Goal: Task Accomplishment & Management: Use online tool/utility

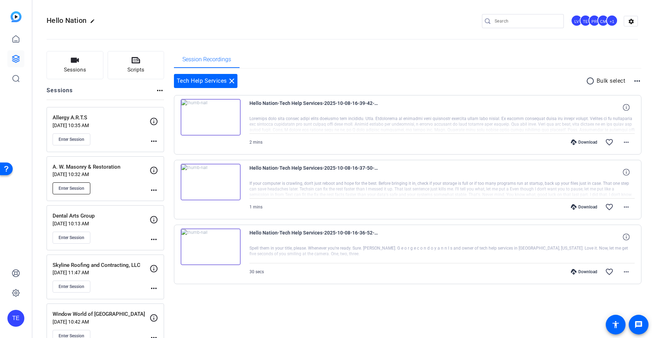
click at [68, 189] on span "Enter Session" at bounding box center [72, 189] width 26 height 6
click at [82, 237] on span "Enter Session" at bounding box center [72, 238] width 26 height 6
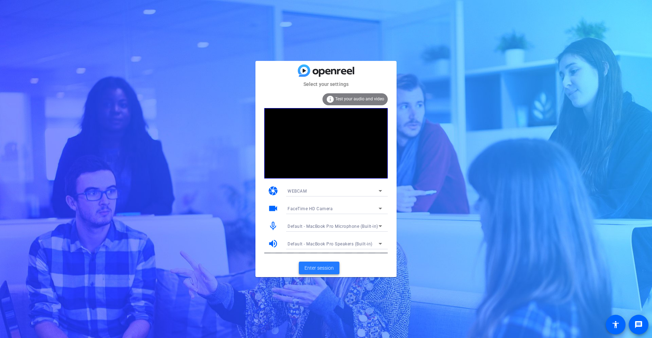
click at [321, 264] on button "Enter session" at bounding box center [319, 268] width 41 height 13
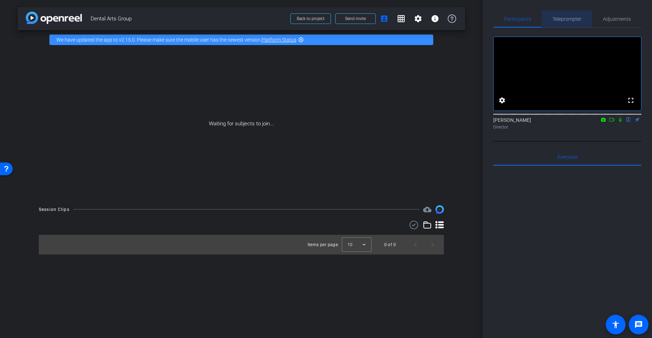
click at [569, 17] on span "Teleprompter" at bounding box center [566, 19] width 29 height 5
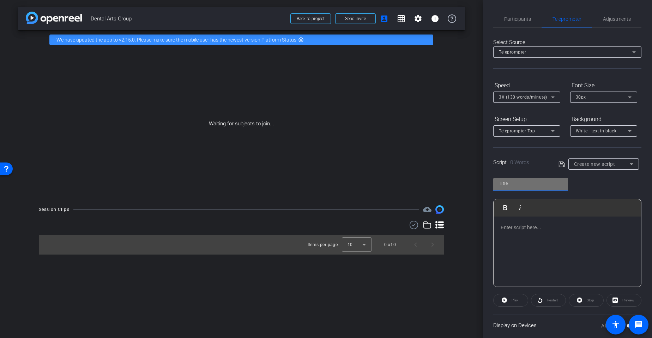
click at [514, 186] on input "text" at bounding box center [530, 183] width 63 height 8
type input "dental arts"
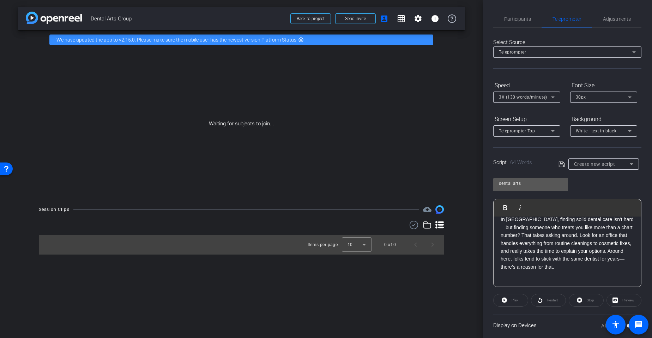
scroll to position [55, 0]
click at [563, 164] on icon at bounding box center [561, 164] width 6 height 6
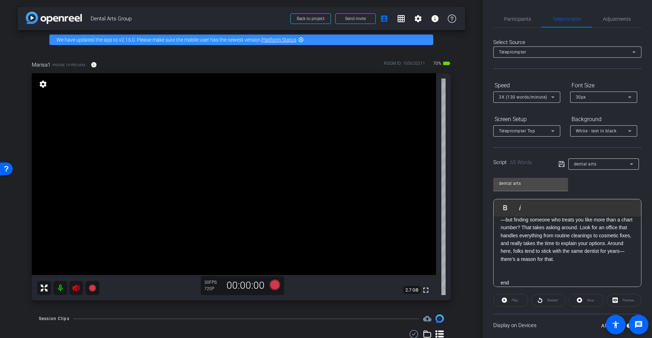
drag, startPoint x: 76, startPoint y: 289, endPoint x: 77, endPoint y: 295, distance: 5.7
click at [76, 289] on icon at bounding box center [75, 288] width 7 height 7
click at [612, 17] on span "Adjustments" at bounding box center [617, 19] width 28 height 5
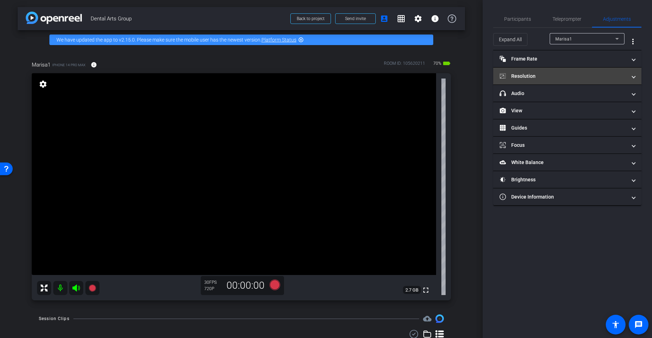
click at [541, 80] on mat-panel-title "Resolution" at bounding box center [562, 76] width 127 height 7
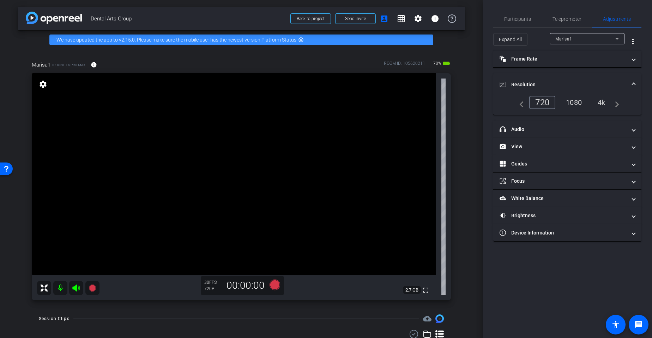
click at [605, 104] on div "4k" at bounding box center [601, 103] width 18 height 12
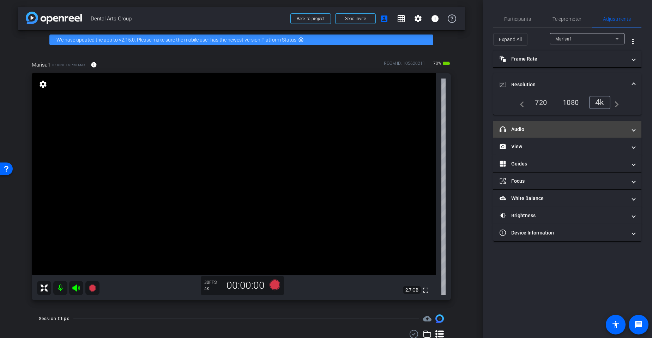
click at [543, 131] on mat-panel-title "headphone icon Audio" at bounding box center [562, 129] width 127 height 7
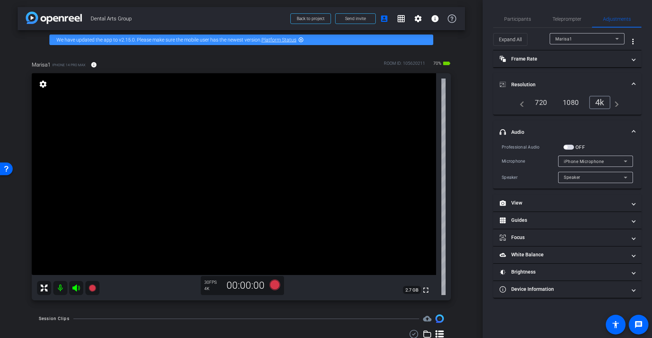
click at [572, 147] on span "button" at bounding box center [568, 147] width 11 height 5
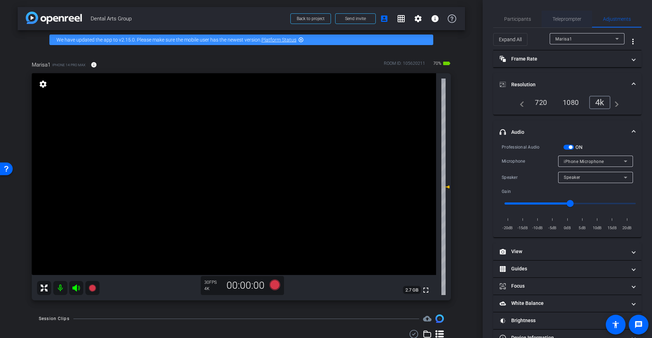
click at [568, 20] on span "Teleprompter" at bounding box center [566, 19] width 29 height 5
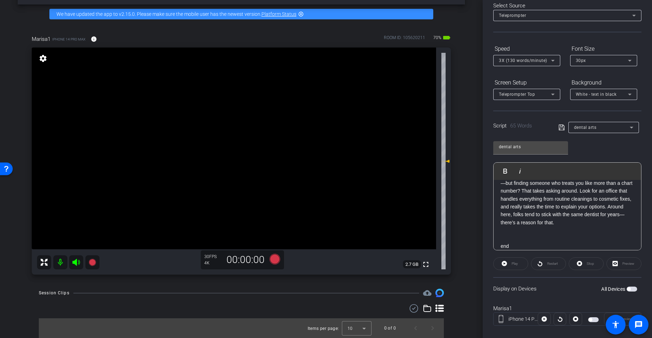
scroll to position [37, 0]
click at [631, 288] on span "button" at bounding box center [631, 289] width 11 height 5
click at [511, 56] on div "3X (130 words/minute)" at bounding box center [525, 60] width 52 height 9
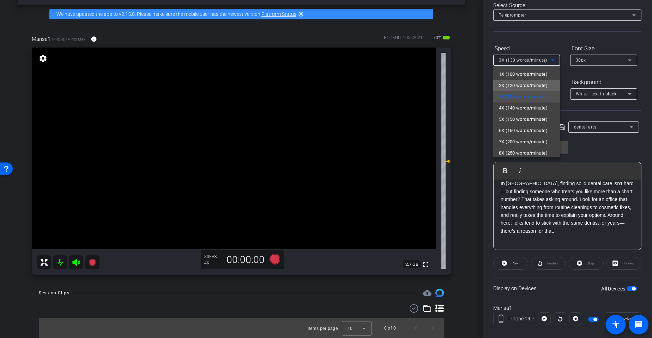
click at [506, 84] on span "2X (120 words/minute)" at bounding box center [523, 85] width 49 height 8
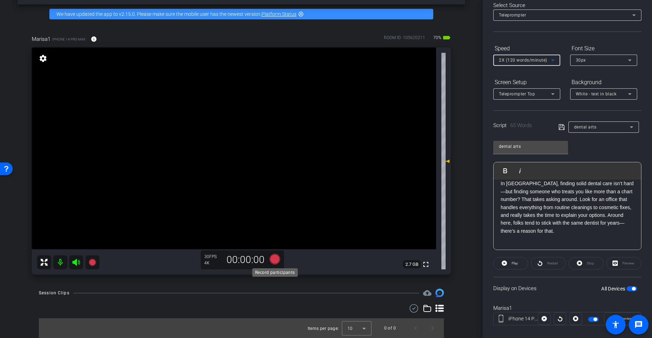
click at [276, 258] on icon at bounding box center [274, 259] width 11 height 11
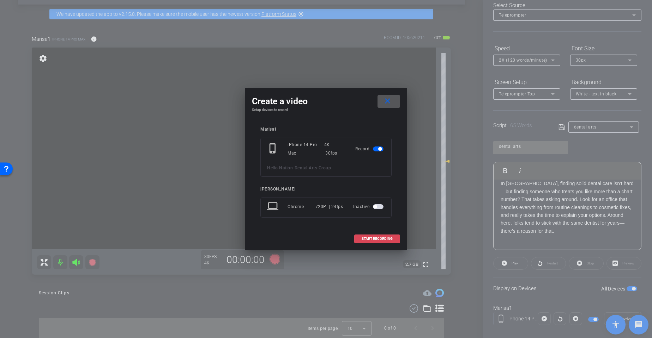
click at [360, 236] on span at bounding box center [376, 239] width 45 height 17
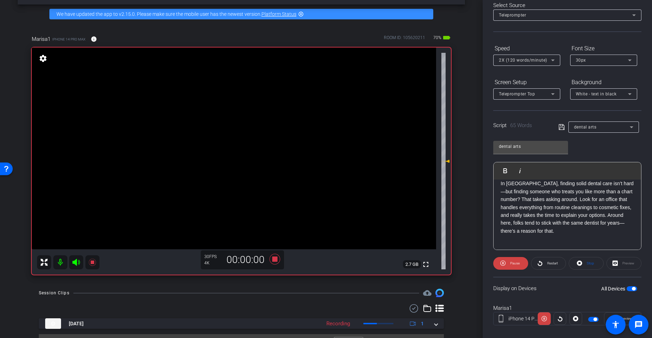
drag, startPoint x: 639, startPoint y: 293, endPoint x: 635, endPoint y: 292, distance: 4.4
click at [637, 292] on div "Display on Devices All Devices" at bounding box center [567, 288] width 148 height 23
drag, startPoint x: 634, startPoint y: 291, endPoint x: 629, endPoint y: 288, distance: 5.7
click at [634, 291] on span "button" at bounding box center [631, 289] width 11 height 5
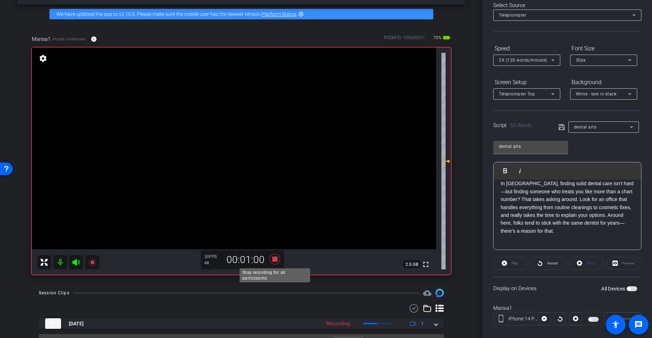
click at [279, 257] on icon at bounding box center [274, 259] width 11 height 11
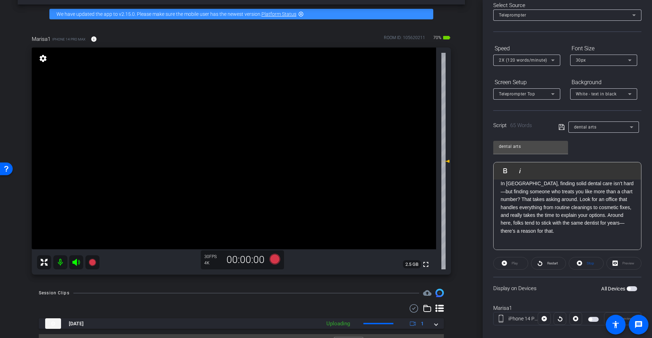
click at [627, 286] on div "All Devices" at bounding box center [619, 289] width 36 height 7
click at [633, 289] on span "button" at bounding box center [631, 289] width 11 height 5
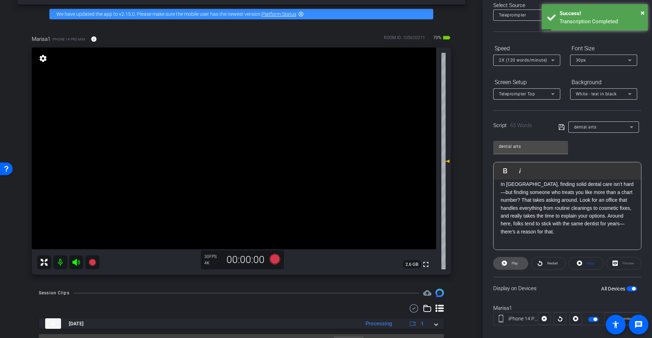
click at [510, 265] on span "Play" at bounding box center [513, 264] width 8 height 10
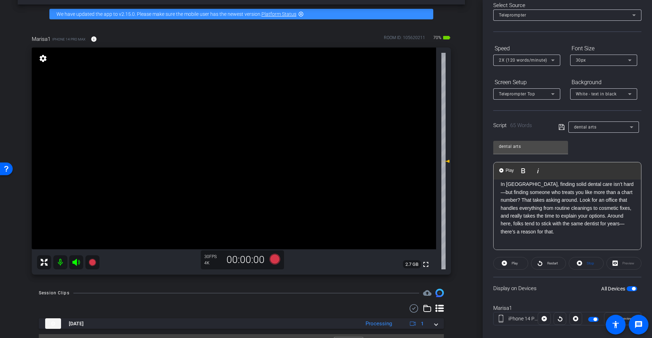
click at [610, 183] on p "In Cortland, finding solid dental care isn’t hard—but finding someone who treat…" at bounding box center [566, 208] width 133 height 55
click at [500, 171] on img "button" at bounding box center [501, 171] width 4 height 4
click at [510, 265] on span "Pause" at bounding box center [515, 264] width 10 height 4
click at [494, 263] on span at bounding box center [510, 263] width 34 height 17
click at [510, 264] on span "Pause" at bounding box center [515, 264] width 10 height 4
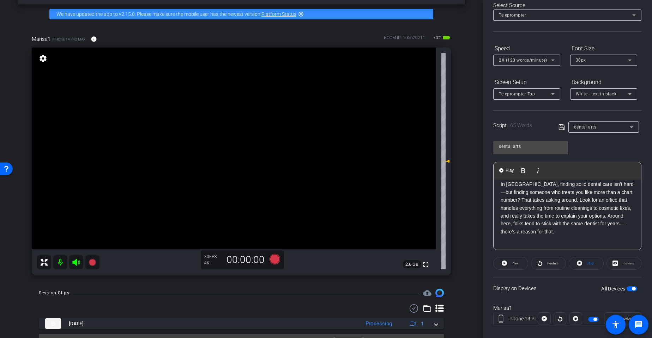
drag, startPoint x: 527, startPoint y: 184, endPoint x: 633, endPoint y: 192, distance: 106.8
click at [633, 193] on p "In Cortland, finding solid dental care isn’t hard—b ut finding someone who trea…" at bounding box center [566, 208] width 133 height 55
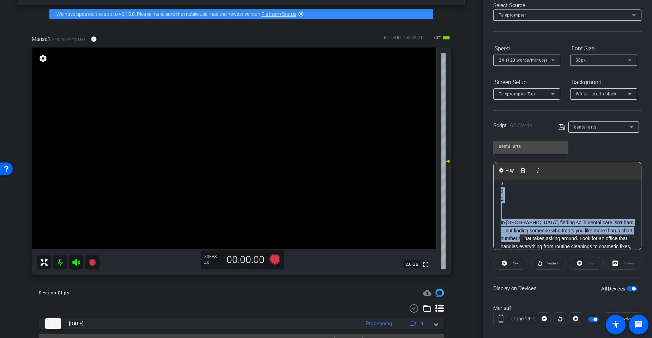
scroll to position [0, 0]
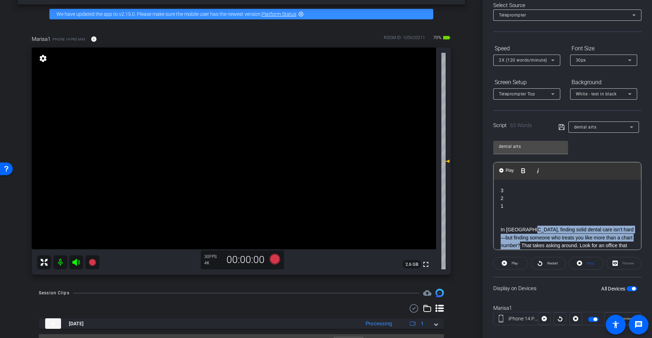
drag, startPoint x: 631, startPoint y: 191, endPoint x: 528, endPoint y: 230, distance: 109.8
click at [528, 230] on p "In Cortland, finding solid dental care isn’t hard—b ut finding someone who trea…" at bounding box center [566, 253] width 133 height 55
copy p "inding solid dental care isn’t hard—b ut finding someone who treats you like mo…"
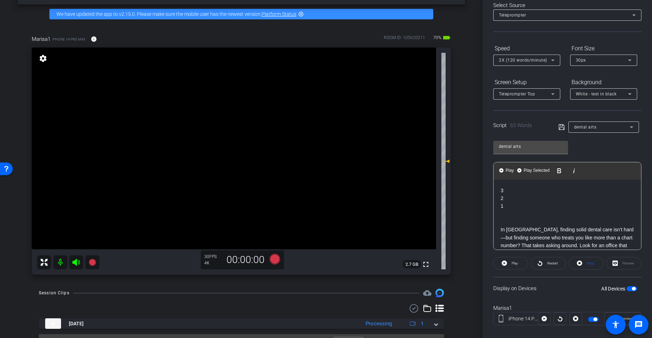
click at [612, 237] on p "In Cortland, finding solid dental care isn’t hard—b ut finding someone who trea…" at bounding box center [566, 253] width 133 height 55
click at [591, 238] on p "In Cortland, finding solid dental care isn’t hard—b ut finding someone who trea…" at bounding box center [566, 253] width 133 height 55
drag, startPoint x: 591, startPoint y: 238, endPoint x: 619, endPoint y: 236, distance: 28.3
click at [621, 235] on p "In Cortland, finding solid dental care isn’t hard—b ut finding someone who trea…" at bounding box center [566, 253] width 133 height 55
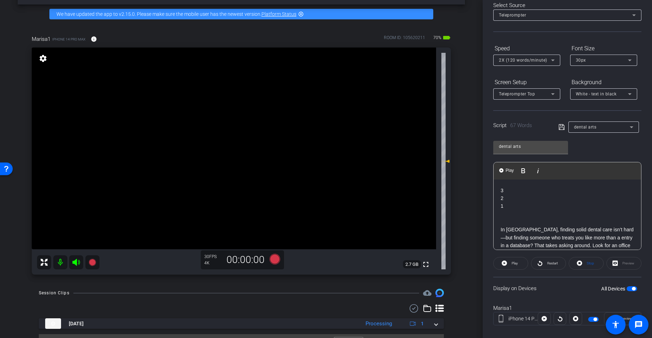
click at [591, 237] on p "In Cortland, finding solid dental care isn’t hard—but finding someone who treat…" at bounding box center [566, 253] width 133 height 55
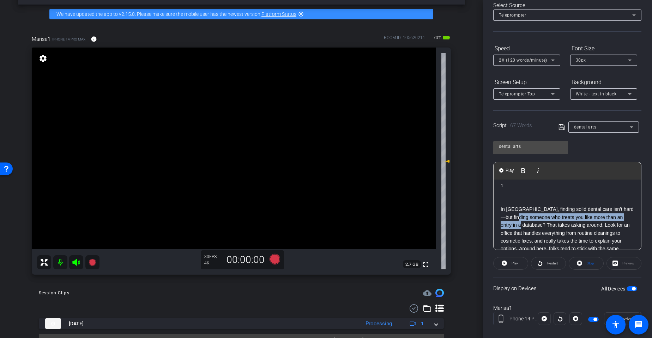
drag, startPoint x: 521, startPoint y: 226, endPoint x: 512, endPoint y: 217, distance: 13.2
click at [512, 217] on p "In Cortland, finding solid dental care isn’t hard—but finding someone who treat…" at bounding box center [566, 233] width 133 height 55
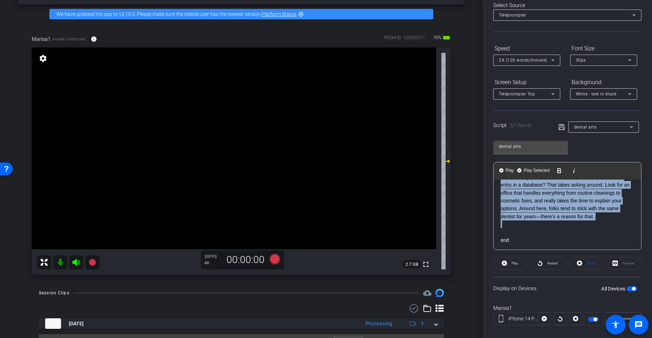
drag, startPoint x: 498, startPoint y: 208, endPoint x: 554, endPoint y: 221, distance: 57.8
click at [554, 221] on div "3 2 1 In Cortland, finding solid dental care isn’t hard—but finding someone who…" at bounding box center [566, 185] width 147 height 133
copy p "In Cortland, finding solid dental care isn’t hard—but finding someone who treat…"
click at [635, 291] on span "button" at bounding box center [631, 289] width 11 height 5
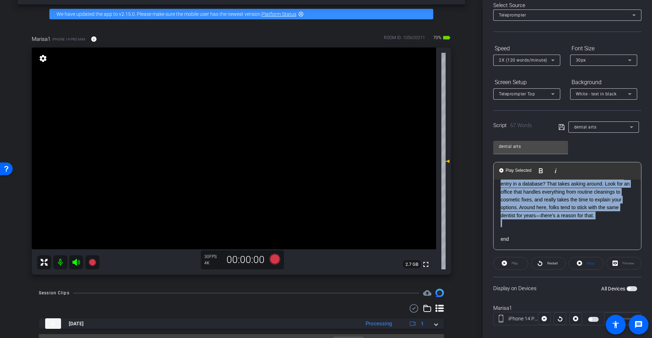
click at [632, 289] on span "button" at bounding box center [631, 289] width 11 height 5
click at [77, 260] on icon at bounding box center [76, 262] width 8 height 8
click at [275, 258] on icon at bounding box center [274, 259] width 11 height 11
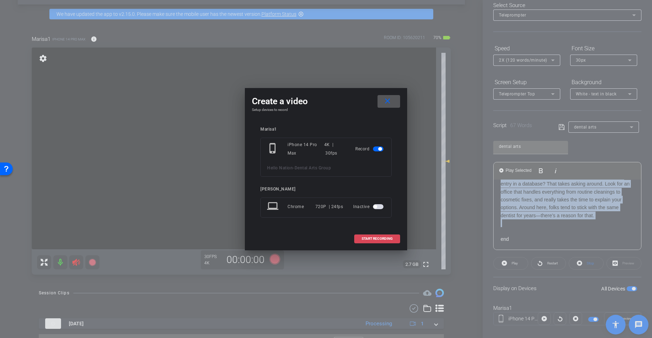
click at [366, 237] on span "START RECORDING" at bounding box center [376, 239] width 31 height 4
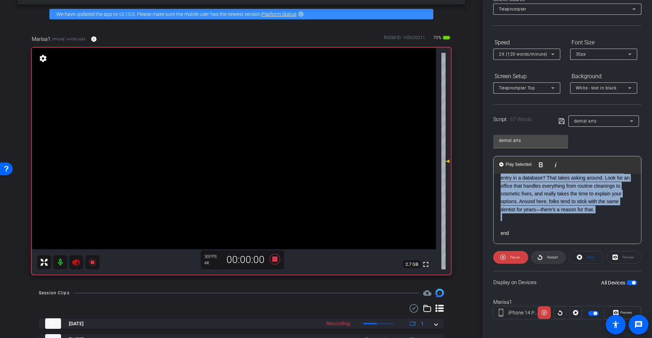
scroll to position [43, 0]
click at [548, 258] on span "Restart" at bounding box center [552, 257] width 11 height 4
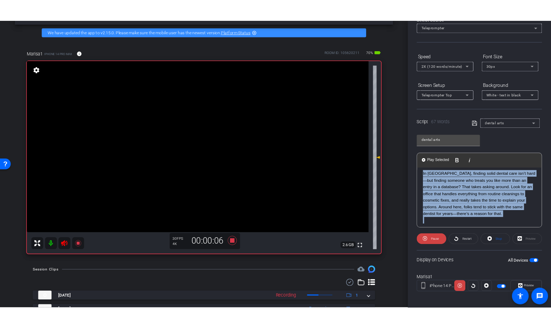
scroll to position [44, 0]
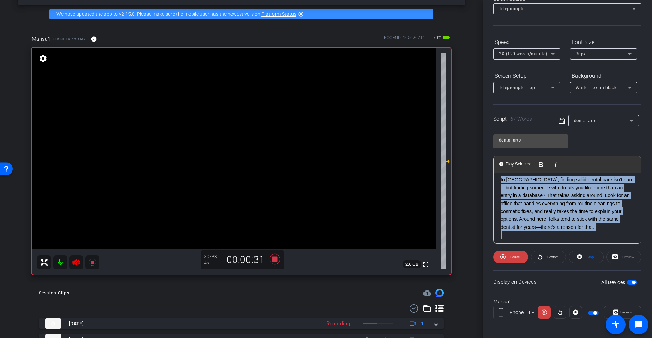
click at [79, 261] on icon at bounding box center [76, 262] width 8 height 8
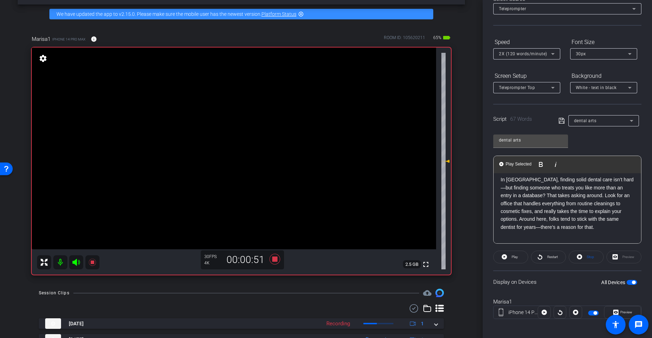
click at [520, 56] on span "2X (120 words/minute)" at bounding box center [523, 53] width 48 height 5
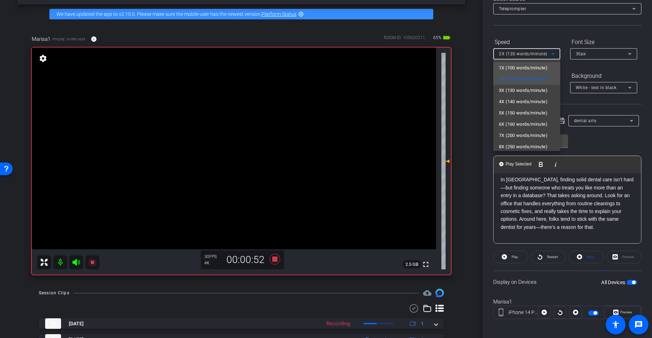
click at [513, 69] on span "1X (100 words/minute)" at bounding box center [523, 68] width 49 height 8
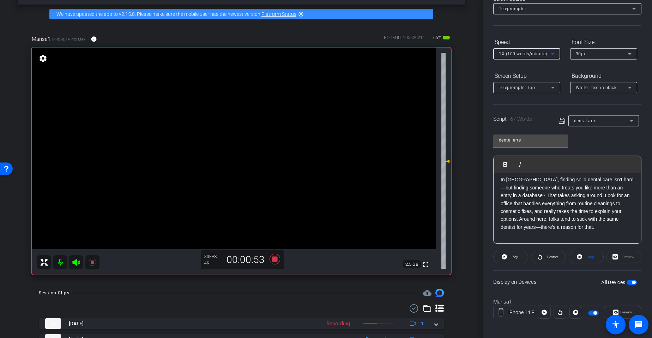
click at [631, 285] on div "All Devices" at bounding box center [619, 282] width 36 height 7
click at [632, 283] on span "button" at bounding box center [633, 283] width 4 height 4
click at [630, 282] on span "button" at bounding box center [631, 282] width 11 height 5
drag, startPoint x: 77, startPoint y: 265, endPoint x: 147, endPoint y: 235, distance: 75.8
click at [77, 265] on icon at bounding box center [76, 262] width 8 height 8
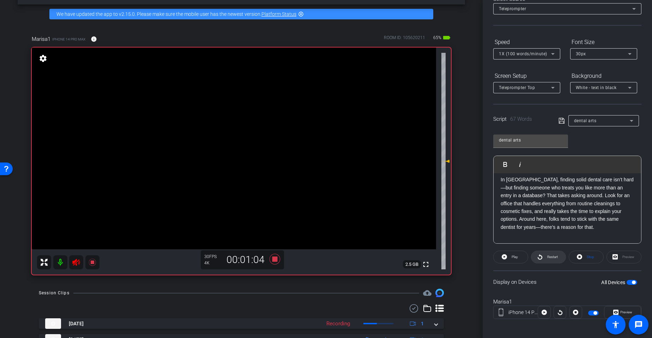
click at [542, 257] on span at bounding box center [548, 257] width 34 height 17
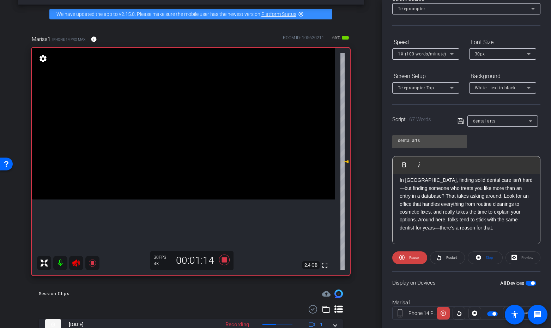
scroll to position [0, 2]
click at [444, 255] on span "Restart" at bounding box center [450, 257] width 12 height 10
drag, startPoint x: 411, startPoint y: 219, endPoint x: 422, endPoint y: 218, distance: 11.4
click at [422, 218] on p "In Cortland, finding solid dental care isn’t hard—but finding someone who treat…" at bounding box center [465, 203] width 133 height 55
click at [532, 282] on span "button" at bounding box center [533, 283] width 4 height 4
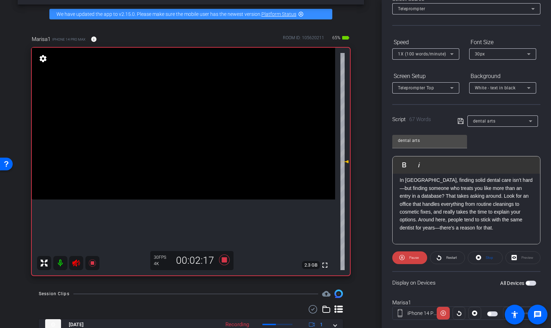
drag, startPoint x: 532, startPoint y: 282, endPoint x: 507, endPoint y: 273, distance: 26.5
click at [532, 282] on span "button" at bounding box center [530, 282] width 11 height 5
click at [449, 255] on span "Restart" at bounding box center [450, 257] width 12 height 10
drag, startPoint x: 297, startPoint y: 112, endPoint x: 114, endPoint y: 219, distance: 211.7
click at [93, 199] on video at bounding box center [183, 124] width 303 height 152
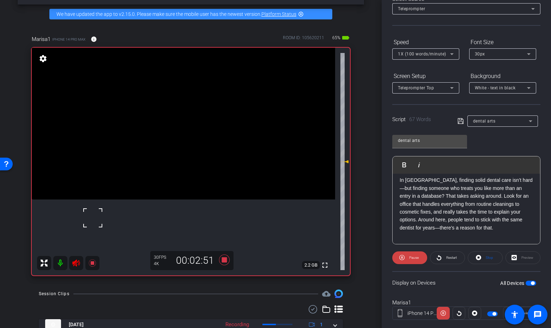
drag, startPoint x: 68, startPoint y: 271, endPoint x: 72, endPoint y: 268, distance: 5.6
click at [70, 269] on div "fullscreen settings 2.2 GB" at bounding box center [191, 161] width 318 height 227
click at [73, 266] on icon at bounding box center [76, 262] width 8 height 8
drag, startPoint x: 179, startPoint y: 138, endPoint x: 184, endPoint y: 132, distance: 7.5
click at [181, 136] on video at bounding box center [183, 124] width 303 height 152
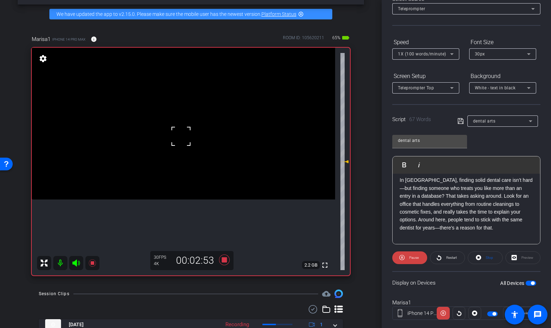
click at [186, 115] on video at bounding box center [183, 124] width 303 height 152
click at [224, 256] on icon at bounding box center [224, 259] width 17 height 13
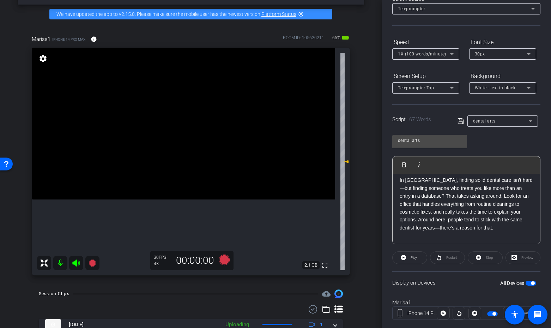
click at [75, 264] on icon at bounding box center [75, 262] width 7 height 7
click at [225, 261] on icon at bounding box center [224, 259] width 11 height 11
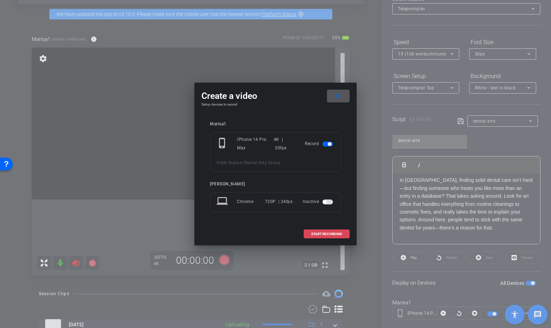
click at [325, 231] on span at bounding box center [326, 233] width 45 height 17
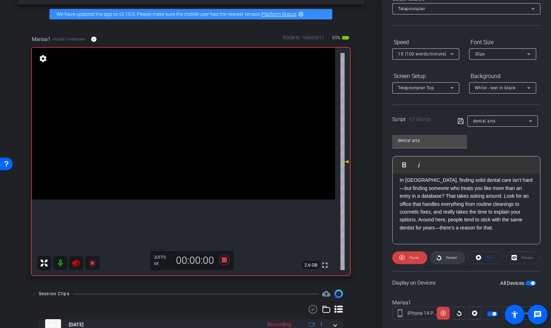
click at [457, 258] on span at bounding box center [447, 257] width 34 height 17
drag, startPoint x: 224, startPoint y: 260, endPoint x: 195, endPoint y: 258, distance: 29.0
click at [224, 261] on icon at bounding box center [224, 259] width 11 height 11
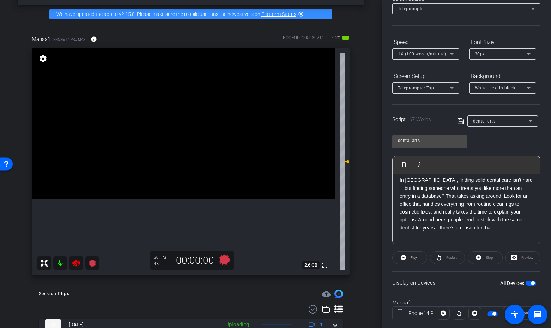
click at [75, 261] on icon at bounding box center [75, 262] width 7 height 7
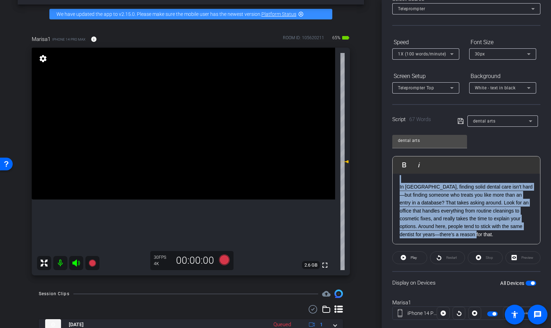
scroll to position [37, 0]
drag, startPoint x: 458, startPoint y: 231, endPoint x: 397, endPoint y: 185, distance: 76.6
click at [397, 185] on div "3 2 1 In Cortland, finding solid dental care isn’t hard—but finding someone who…" at bounding box center [465, 203] width 147 height 133
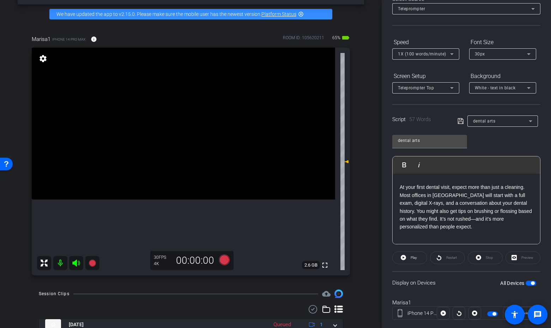
scroll to position [58, 0]
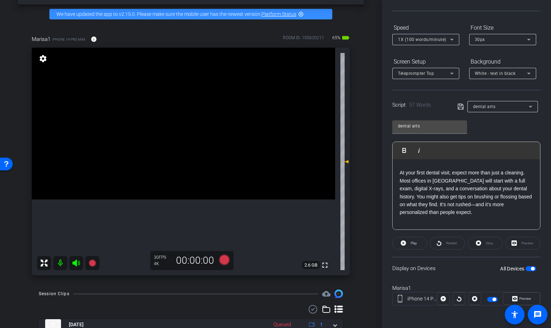
click at [530, 266] on span "button" at bounding box center [530, 268] width 11 height 5
click at [530, 267] on span "button" at bounding box center [530, 268] width 11 height 5
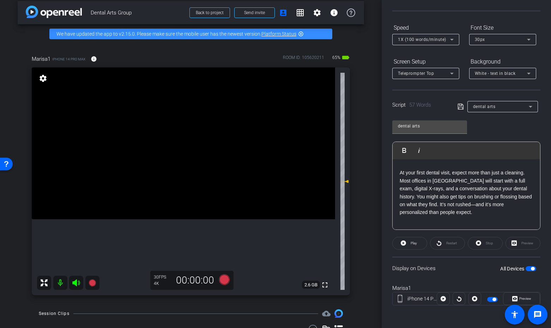
scroll to position [0, 0]
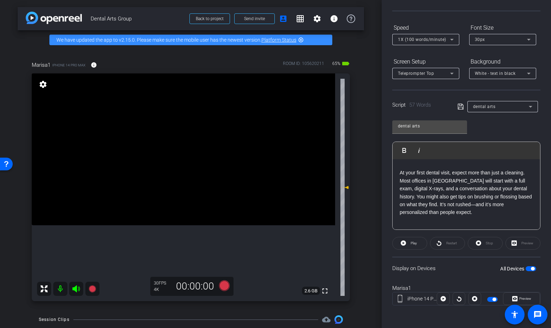
click at [75, 286] on icon at bounding box center [76, 288] width 8 height 8
click at [225, 287] on icon at bounding box center [224, 285] width 11 height 11
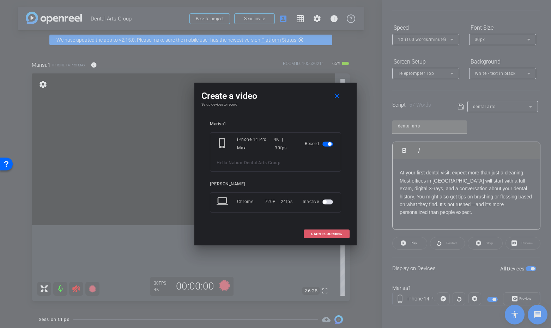
click at [333, 236] on span at bounding box center [326, 233] width 45 height 17
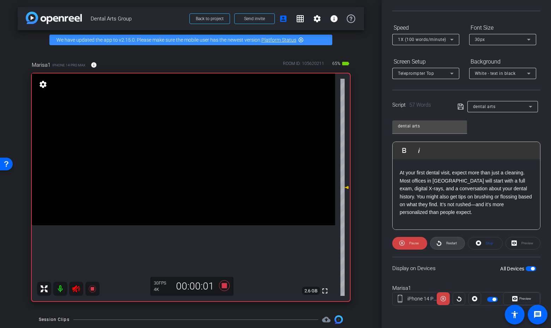
click at [450, 242] on span "Restart" at bounding box center [451, 243] width 11 height 4
click at [78, 288] on icon at bounding box center [75, 288] width 7 height 7
click at [76, 288] on icon at bounding box center [75, 288] width 7 height 7
click at [449, 244] on span "Restart" at bounding box center [451, 243] width 11 height 4
click at [452, 241] on span "Restart" at bounding box center [451, 243] width 11 height 4
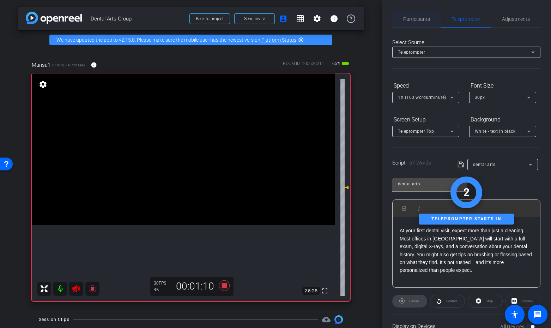
click at [422, 18] on span "Participants" at bounding box center [416, 19] width 27 height 5
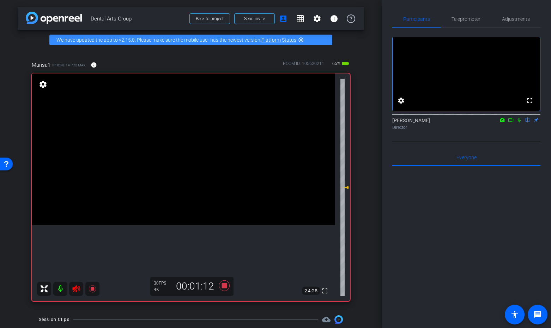
click at [509, 122] on icon at bounding box center [511, 119] width 6 height 5
click at [475, 21] on span "Teleprompter" at bounding box center [465, 19] width 29 height 5
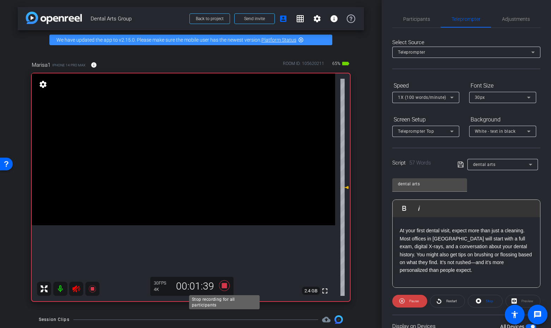
click at [225, 285] on icon at bounding box center [224, 285] width 11 height 11
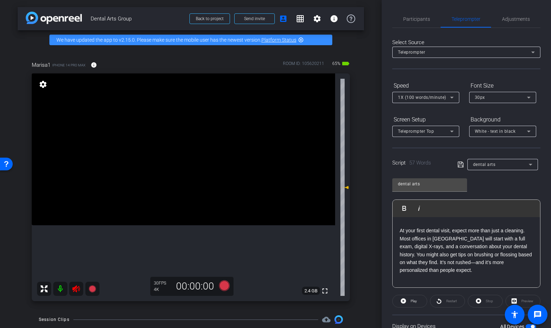
click at [76, 290] on icon at bounding box center [75, 288] width 7 height 7
drag, startPoint x: 417, startPoint y: 23, endPoint x: 427, endPoint y: 36, distance: 15.9
click at [418, 23] on span "Participants" at bounding box center [416, 19] width 27 height 17
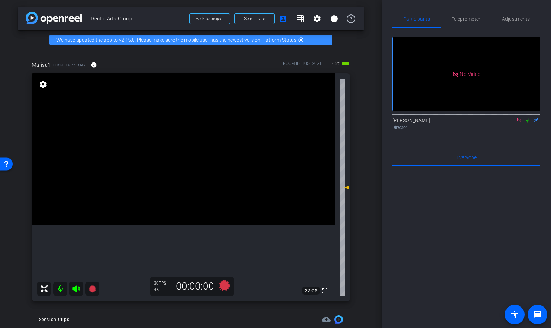
click at [518, 117] on icon at bounding box center [519, 119] width 6 height 5
click at [450, 17] on div "Teleprompter" at bounding box center [465, 19] width 50 height 17
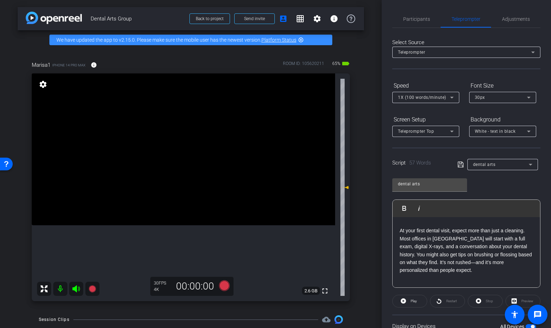
drag, startPoint x: 447, startPoint y: 279, endPoint x: 444, endPoint y: 275, distance: 5.0
click at [447, 279] on p at bounding box center [465, 278] width 133 height 8
click at [442, 271] on p "At your first dental visit, expect more than just a cleaning. Most offices in C…" at bounding box center [465, 249] width 133 height 47
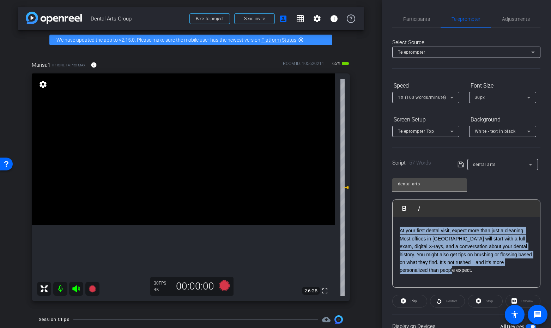
drag, startPoint x: 440, startPoint y: 270, endPoint x: 399, endPoint y: 232, distance: 56.1
click at [399, 232] on p "At your first dental visit, expect more than just a cleaning. Most offices in C…" at bounding box center [465, 249] width 133 height 47
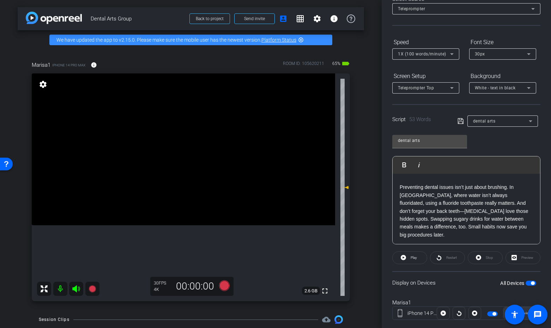
scroll to position [49, 0]
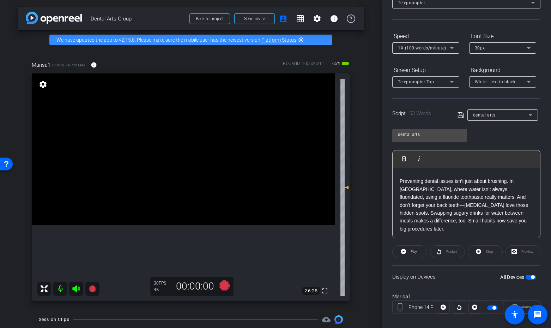
click at [529, 273] on div "All Devices" at bounding box center [518, 276] width 36 height 7
click at [529, 276] on span "button" at bounding box center [530, 276] width 11 height 5
click at [529, 276] on span "button" at bounding box center [528, 277] width 4 height 4
click at [73, 288] on icon at bounding box center [75, 288] width 7 height 7
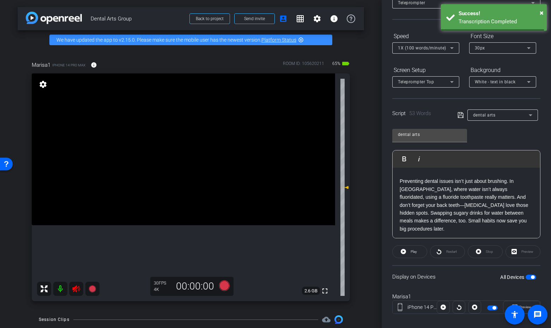
scroll to position [0, 0]
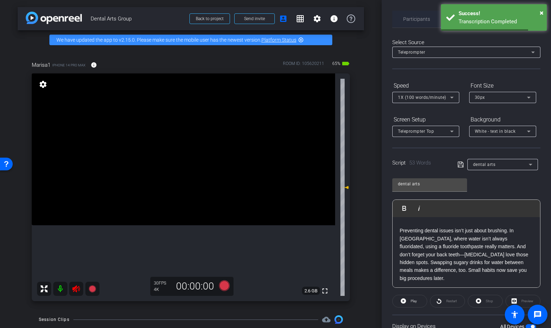
click at [417, 25] on span "Participants" at bounding box center [416, 19] width 27 height 17
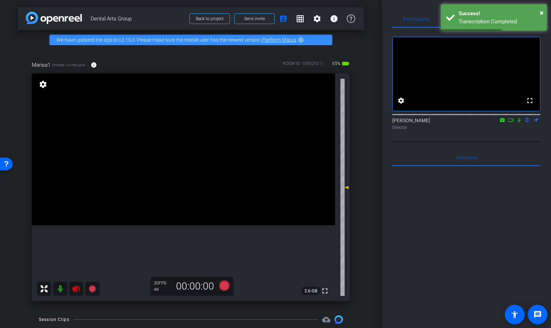
drag, startPoint x: 512, startPoint y: 129, endPoint x: 468, endPoint y: 137, distance: 44.9
click at [512, 122] on icon at bounding box center [511, 119] width 6 height 5
drag, startPoint x: 540, startPoint y: 10, endPoint x: 537, endPoint y: 12, distance: 3.8
click at [540, 10] on span "×" at bounding box center [541, 12] width 4 height 8
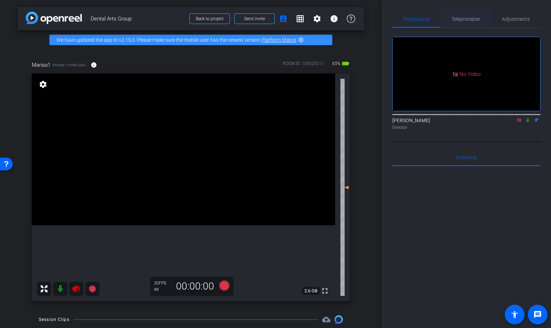
click at [465, 20] on span "Teleprompter" at bounding box center [465, 19] width 29 height 5
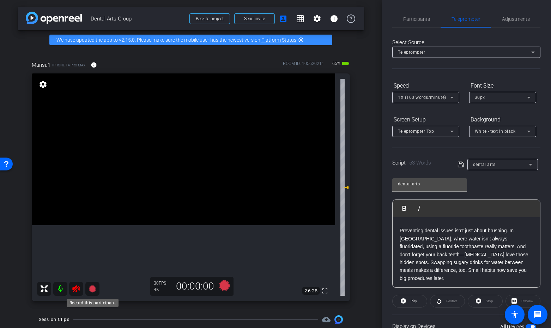
click at [92, 291] on icon at bounding box center [91, 288] width 7 height 7
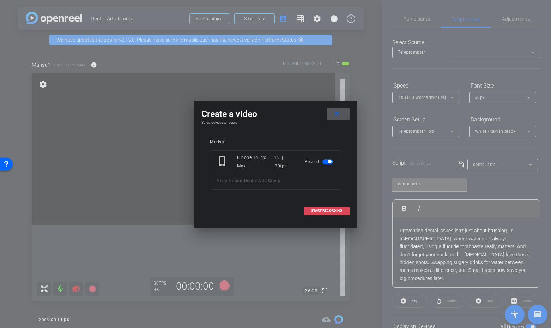
click at [328, 207] on span at bounding box center [326, 210] width 45 height 17
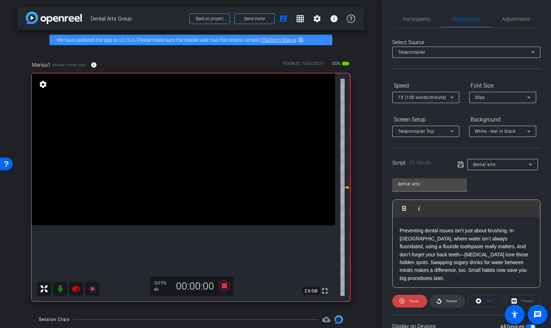
click at [448, 300] on span "Restart" at bounding box center [451, 301] width 11 height 4
click at [224, 285] on icon at bounding box center [224, 285] width 11 height 11
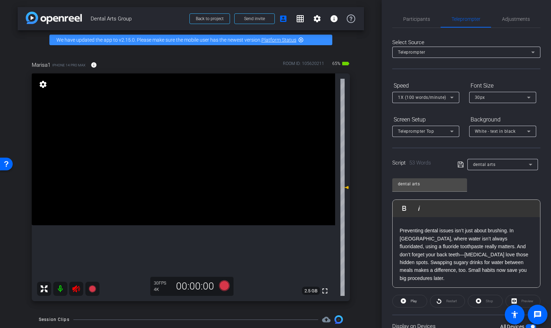
drag, startPoint x: 79, startPoint y: 289, endPoint x: 127, endPoint y: 262, distance: 54.3
click at [80, 289] on icon at bounding box center [75, 288] width 7 height 7
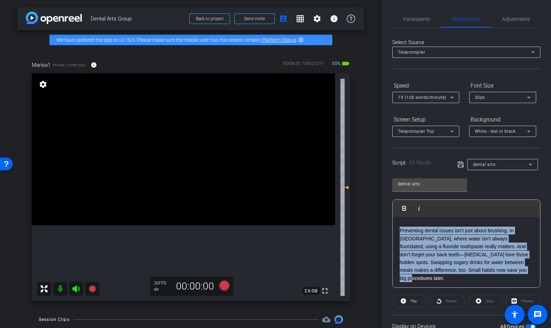
drag, startPoint x: 523, startPoint y: 270, endPoint x: 398, endPoint y: 232, distance: 131.1
click at [398, 232] on div "3 2 1 Preventing dental issues isn’t just about brushing. In Cortland, where wa…" at bounding box center [465, 246] width 147 height 133
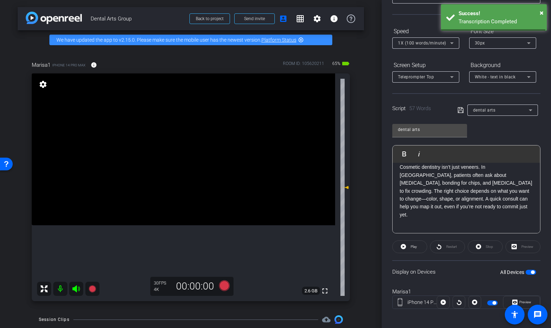
scroll to position [58, 0]
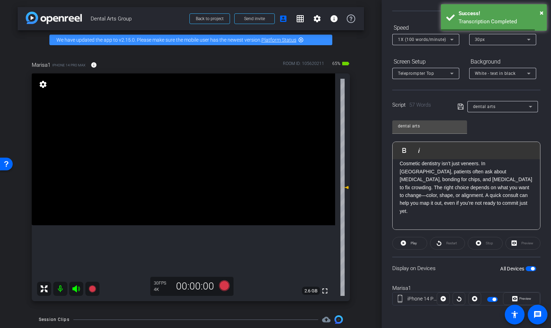
click at [530, 270] on span "button" at bounding box center [530, 268] width 11 height 5
click at [73, 287] on icon at bounding box center [75, 288] width 7 height 7
click at [226, 287] on icon at bounding box center [224, 285] width 11 height 11
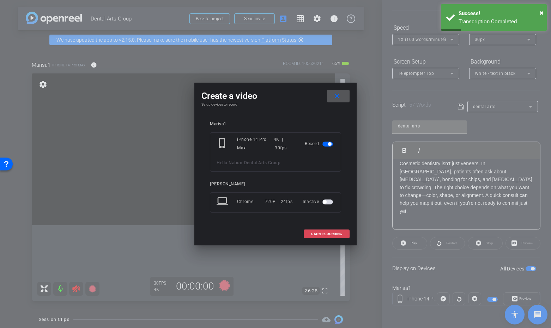
click at [321, 230] on span at bounding box center [326, 233] width 45 height 17
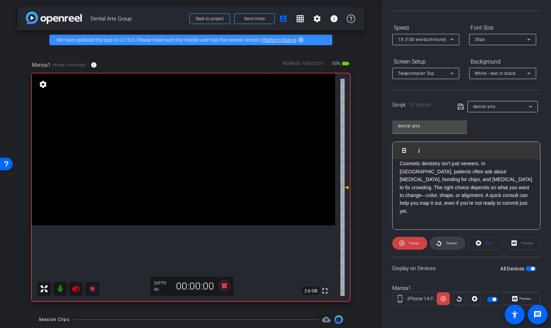
drag, startPoint x: 457, startPoint y: 242, endPoint x: 449, endPoint y: 245, distance: 8.4
click at [457, 242] on button "Restart" at bounding box center [447, 243] width 35 height 13
click at [449, 243] on span "Restart" at bounding box center [451, 243] width 11 height 4
drag, startPoint x: 224, startPoint y: 286, endPoint x: 168, endPoint y: 282, distance: 55.8
click at [224, 286] on icon at bounding box center [224, 285] width 11 height 11
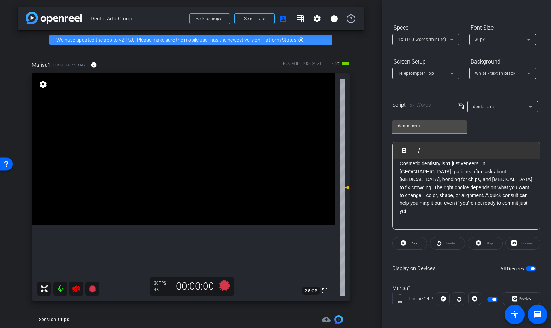
click at [74, 289] on icon at bounding box center [76, 288] width 8 height 8
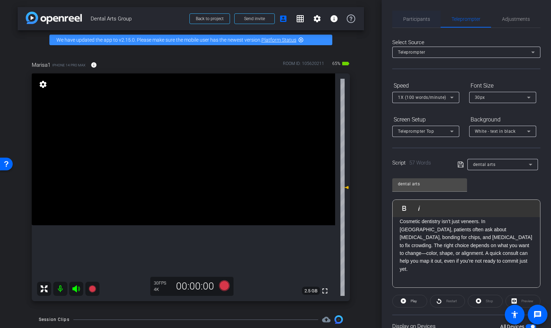
click at [425, 18] on span "Participants" at bounding box center [416, 19] width 27 height 5
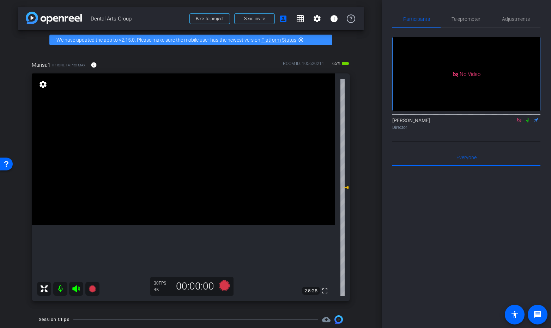
click at [516, 117] on icon at bounding box center [519, 119] width 6 height 5
drag, startPoint x: 460, startPoint y: 19, endPoint x: 469, endPoint y: 22, distance: 10.2
click at [460, 18] on span "Teleprompter" at bounding box center [465, 19] width 29 height 5
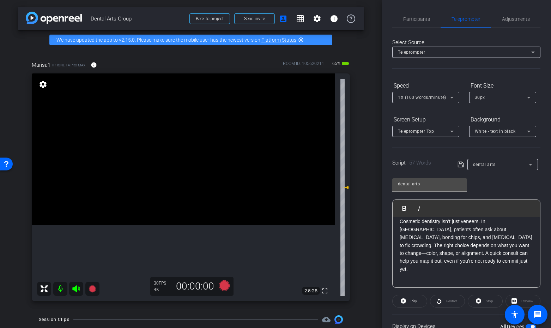
scroll to position [58, 0]
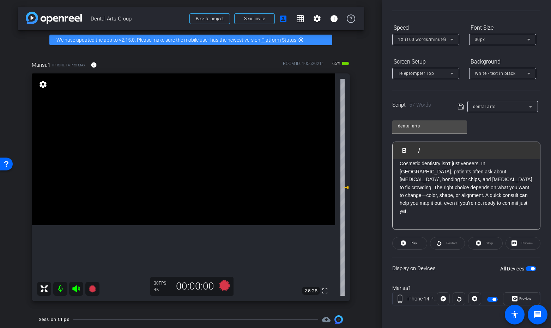
drag, startPoint x: 525, startPoint y: 267, endPoint x: 531, endPoint y: 271, distance: 6.6
click at [525, 267] on span "button" at bounding box center [530, 268] width 11 height 5
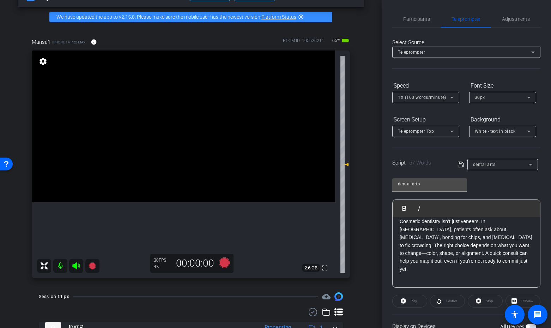
scroll to position [0, 0]
